Goal: Navigation & Orientation: Find specific page/section

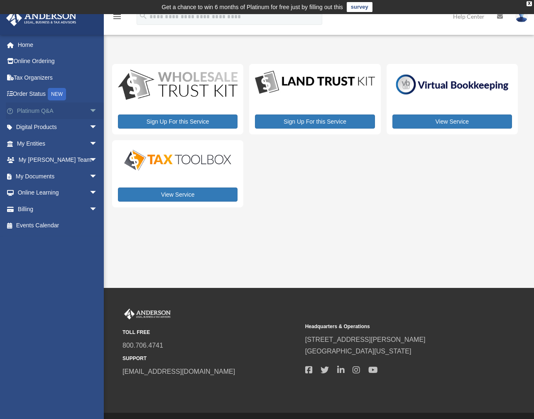
click at [55, 108] on link "Platinum Q&A arrow_drop_down" at bounding box center [58, 111] width 104 height 17
click at [89, 108] on span "arrow_drop_down" at bounding box center [97, 111] width 17 height 17
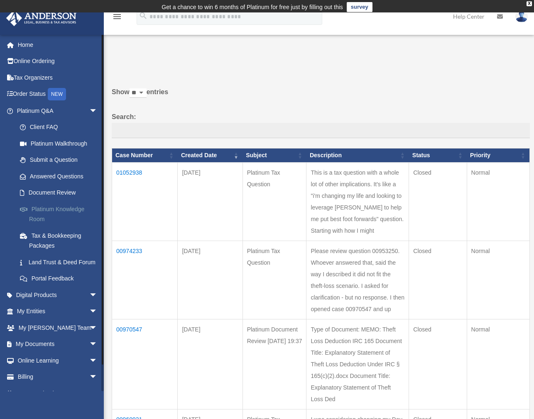
click at [36, 213] on link "Platinum Knowledge Room" at bounding box center [61, 214] width 98 height 27
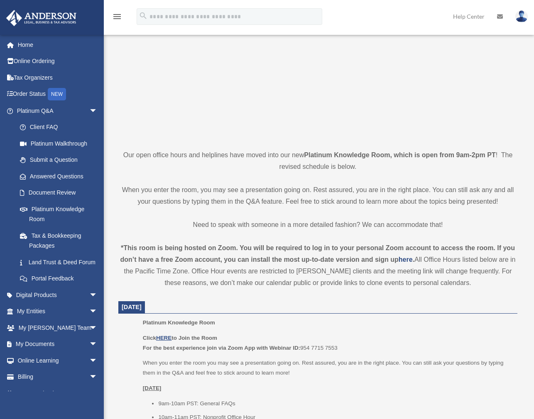
scroll to position [138, 0]
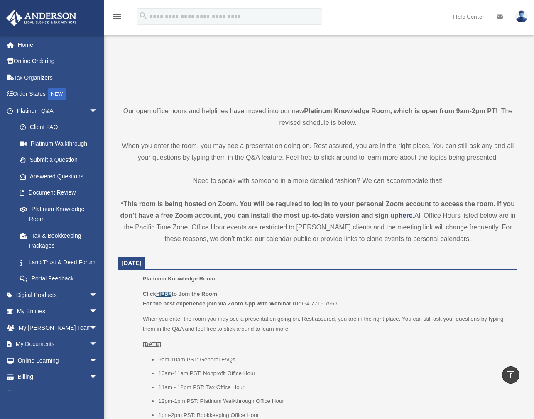
click at [166, 293] on u "HERE" at bounding box center [163, 294] width 15 height 6
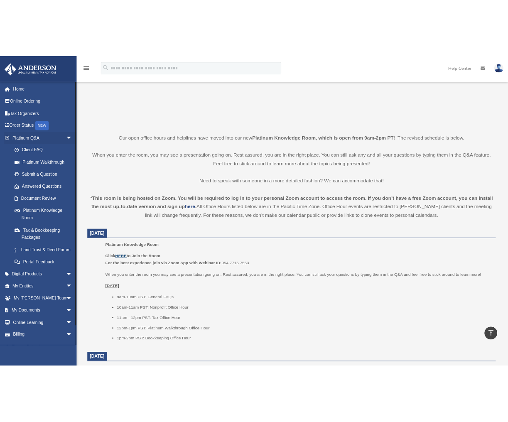
scroll to position [137, 0]
